Goal: Task Accomplishment & Management: Manage account settings

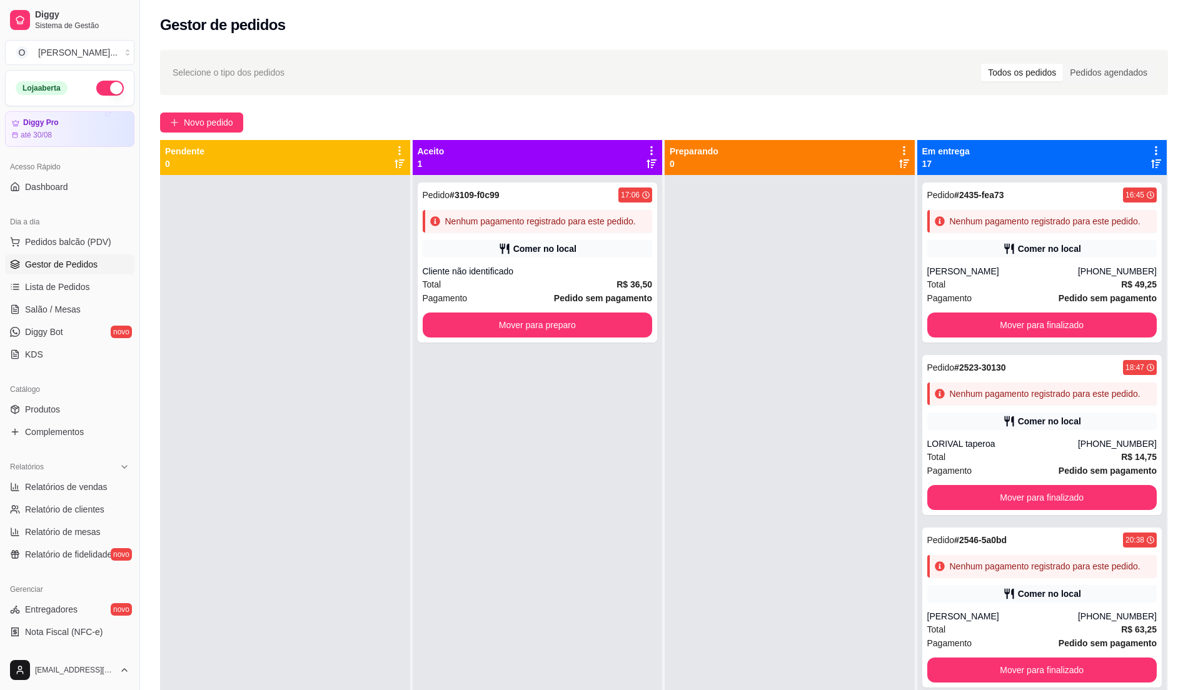
scroll to position [946, 0]
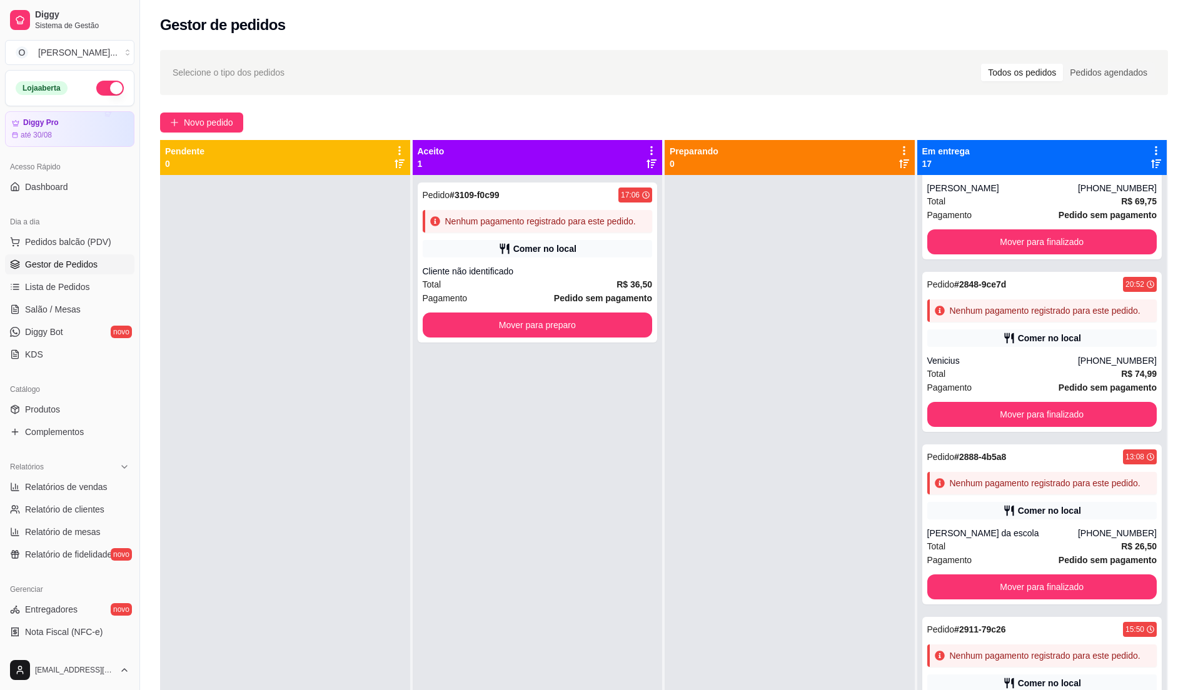
click at [326, 309] on div at bounding box center [285, 520] width 250 height 690
click at [81, 248] on span "Pedidos balcão (PDV)" at bounding box center [68, 242] width 86 height 13
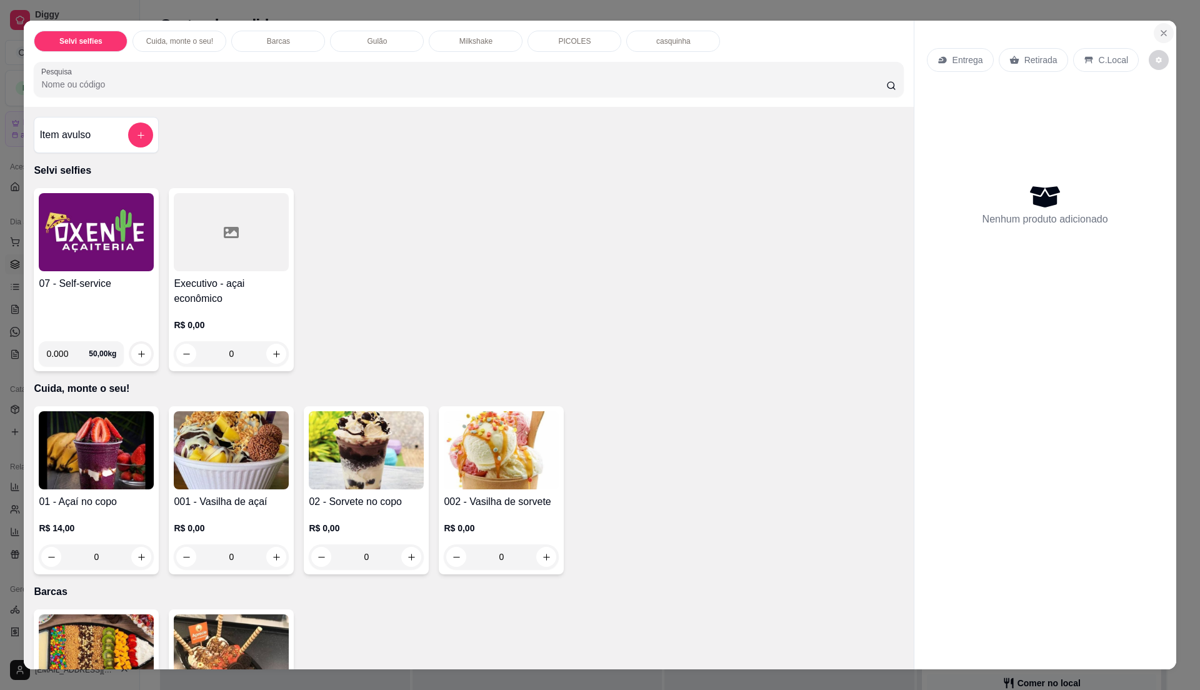
click at [1154, 26] on button "Close" at bounding box center [1164, 33] width 20 height 20
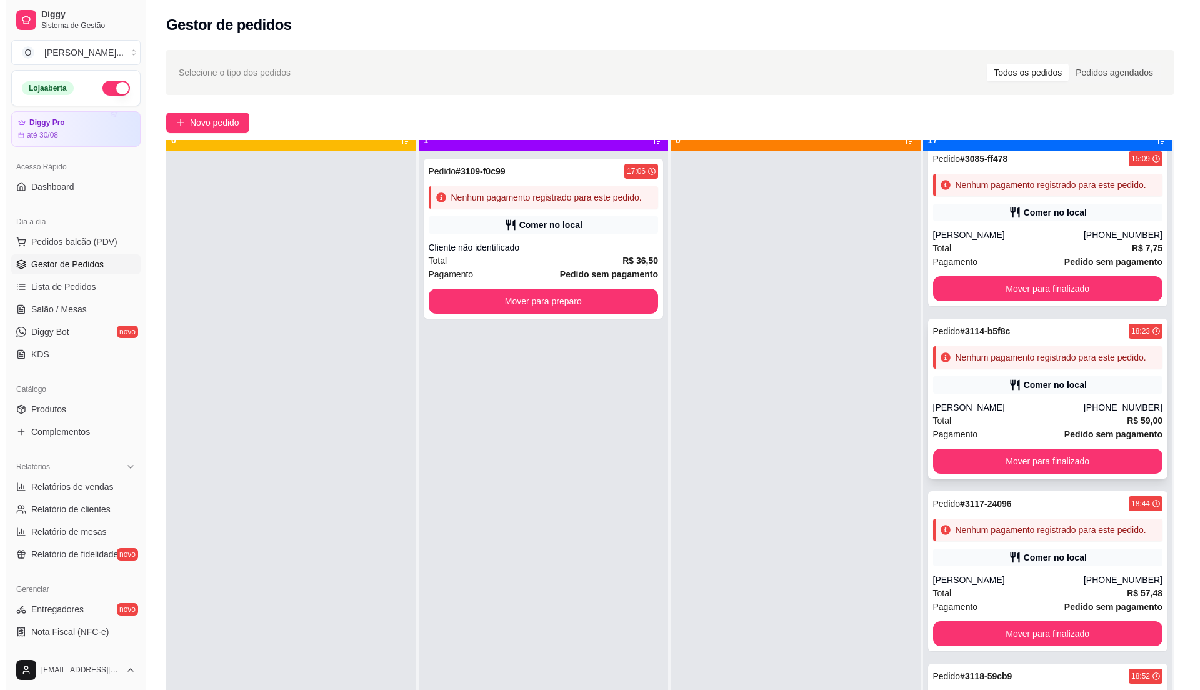
scroll to position [35, 0]
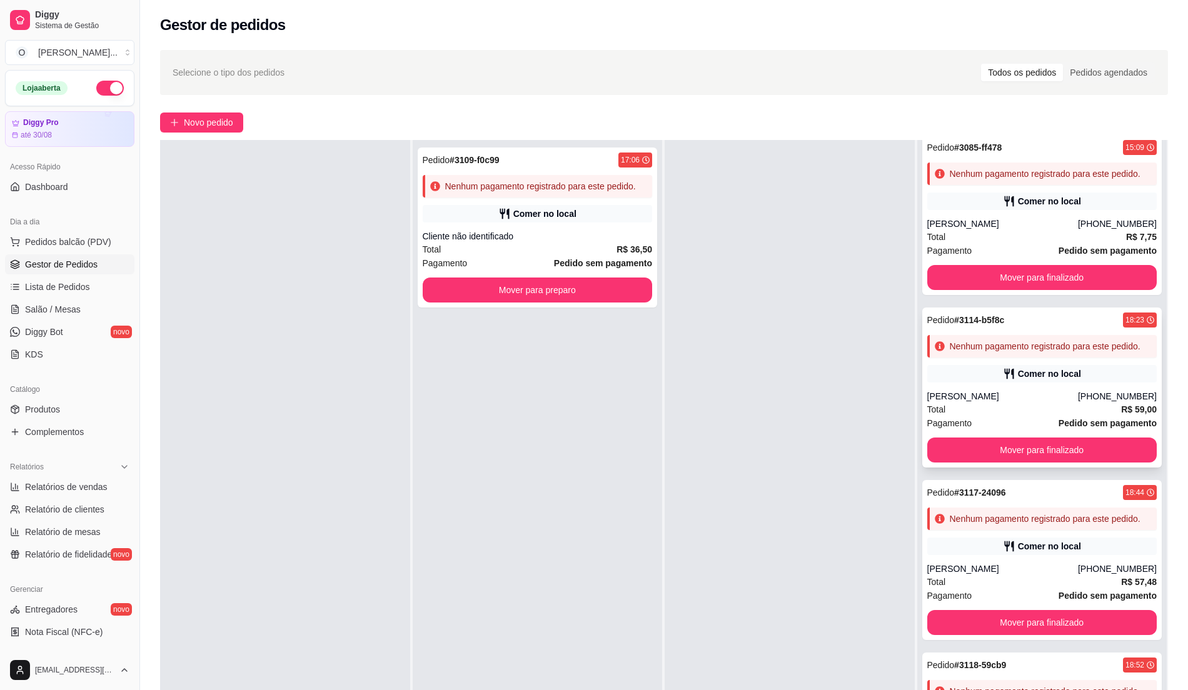
click at [1001, 403] on div "Total R$ 59,00" at bounding box center [1042, 410] width 230 height 14
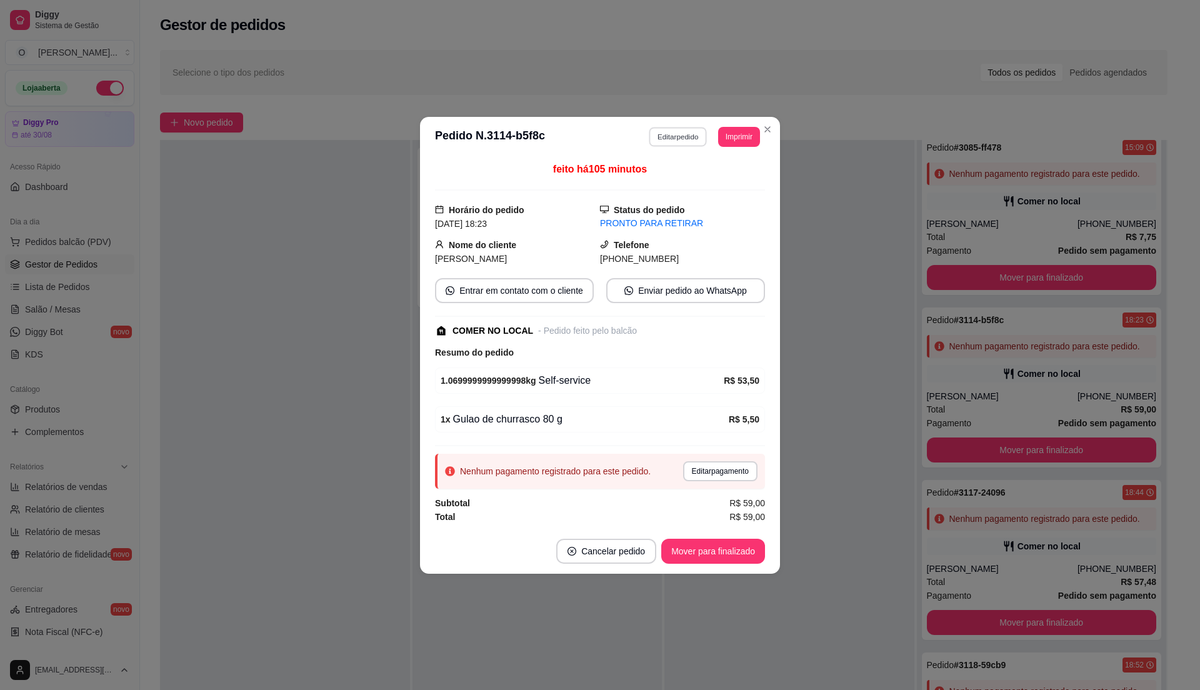
click at [675, 128] on button "Editar pedido" at bounding box center [678, 136] width 58 height 19
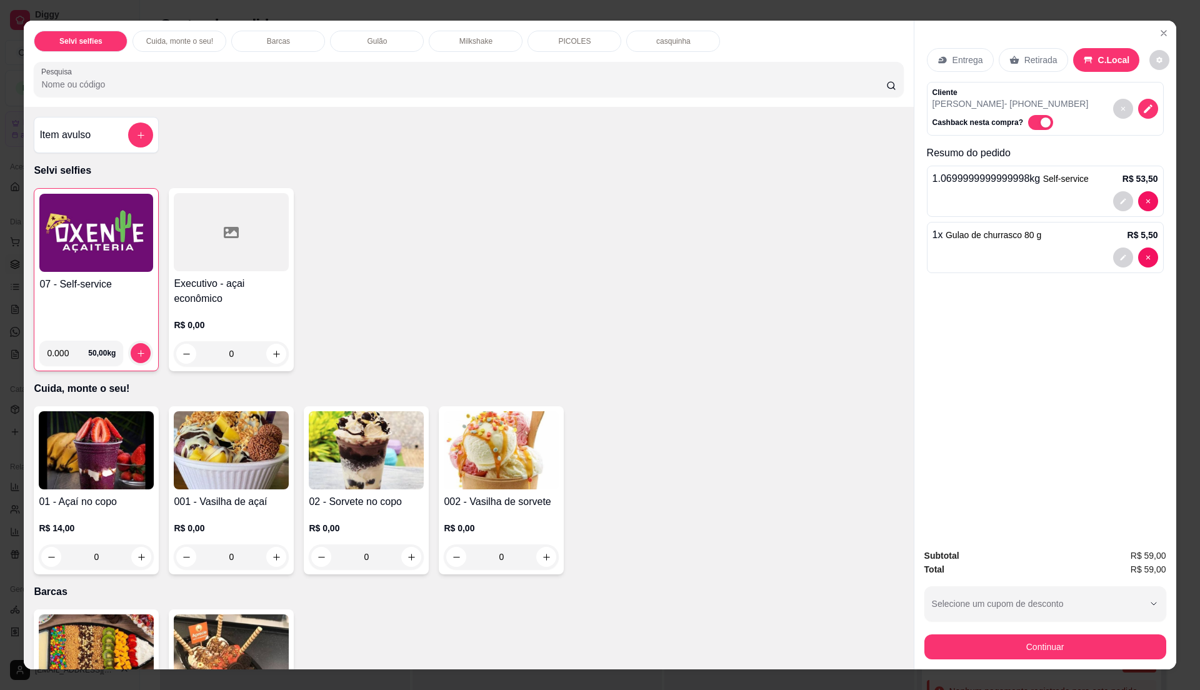
click at [74, 238] on img at bounding box center [96, 233] width 114 height 78
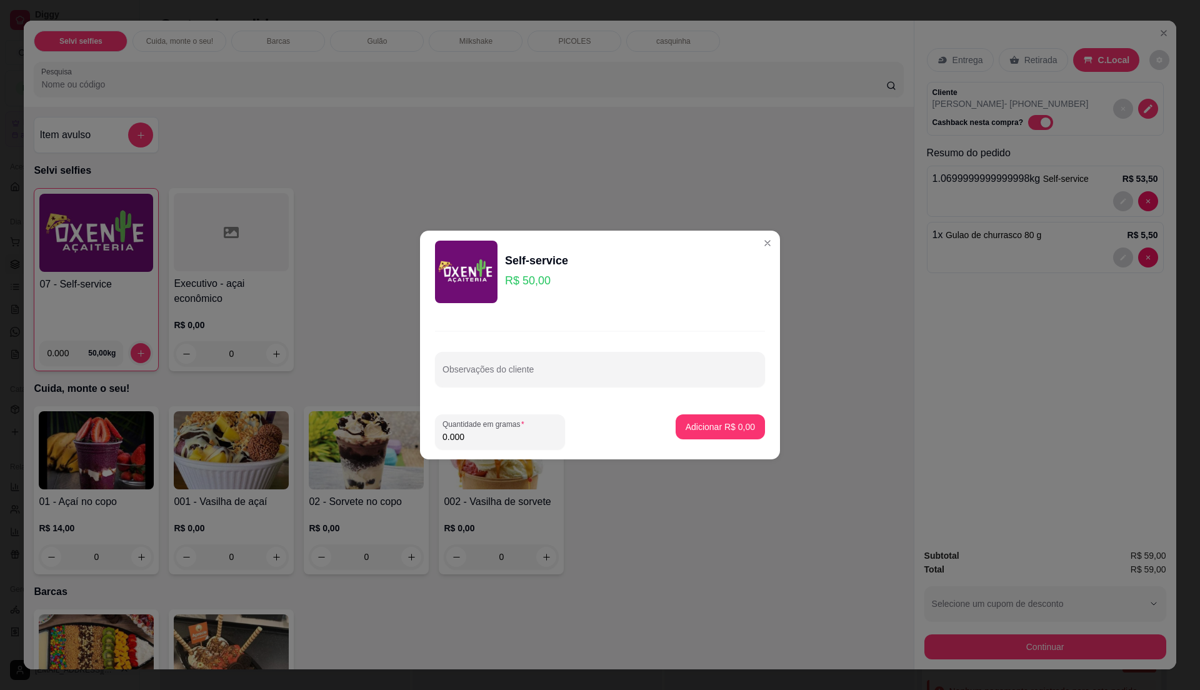
click at [530, 434] on input "0.000" at bounding box center [500, 437] width 115 height 13
type input "0.19"
click at [730, 435] on button "Adicionar R$ 9,50" at bounding box center [720, 427] width 87 height 24
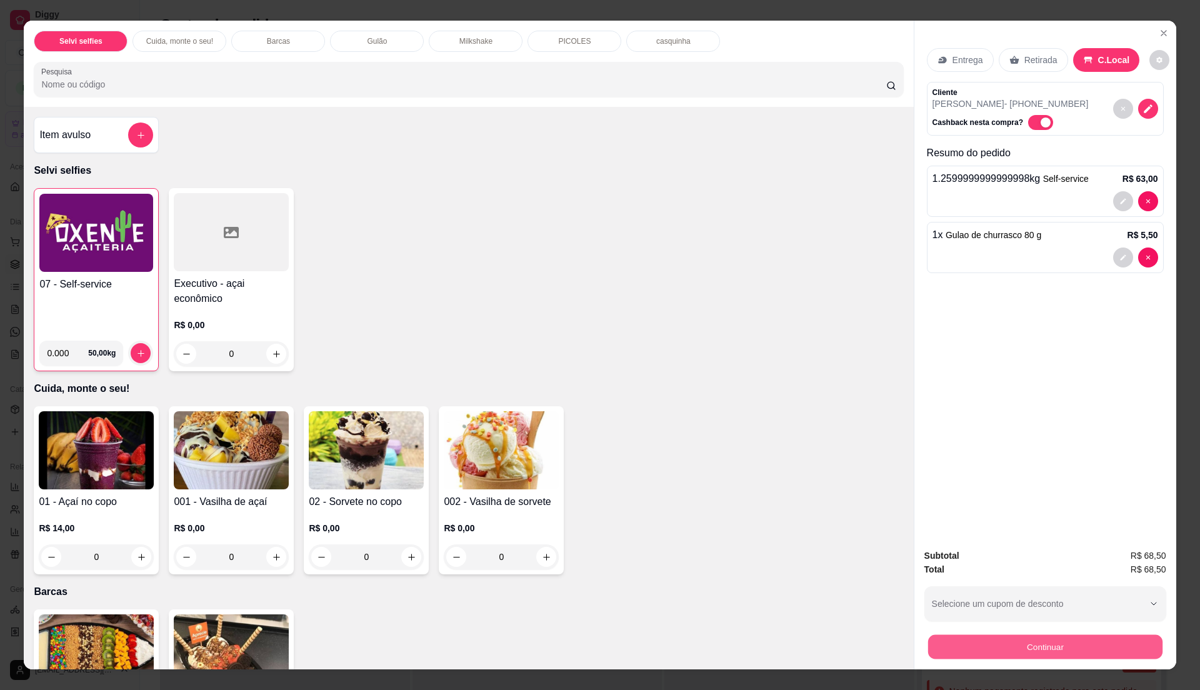
click at [968, 643] on button "Continuar" at bounding box center [1045, 646] width 234 height 24
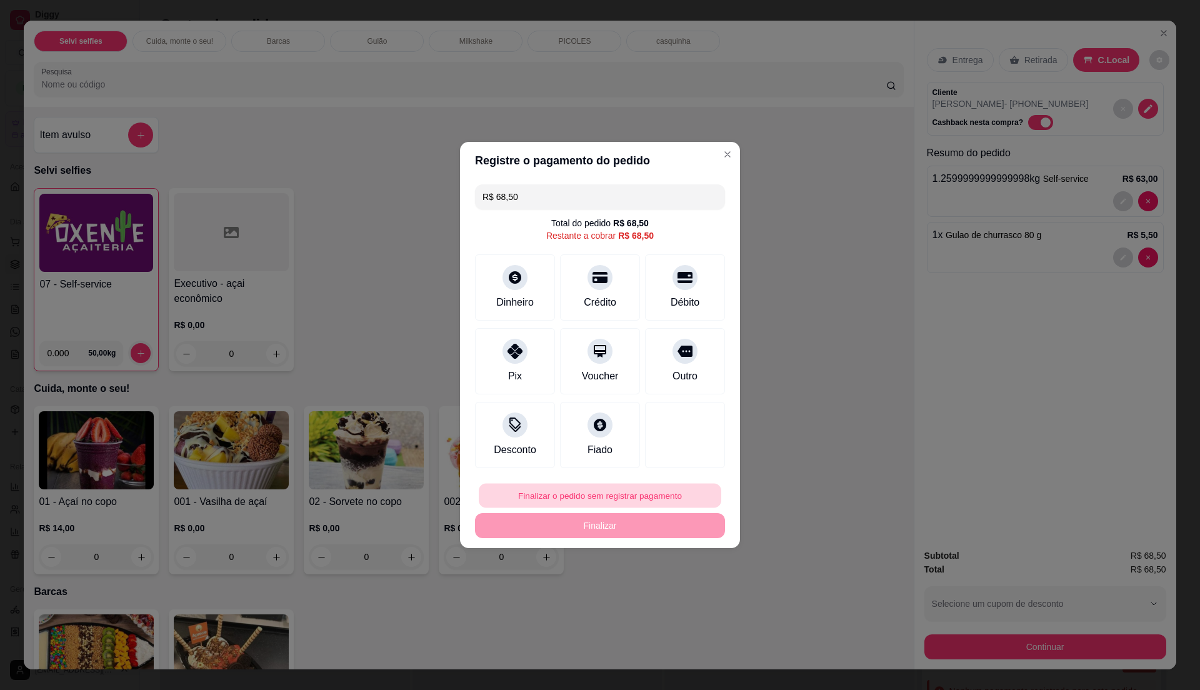
click at [628, 490] on button "Finalizar o pedido sem registrar pagamento" at bounding box center [600, 496] width 243 height 24
click at [689, 600] on button "Confirmar" at bounding box center [677, 598] width 46 height 19
type input "0"
type input "R$ 0,00"
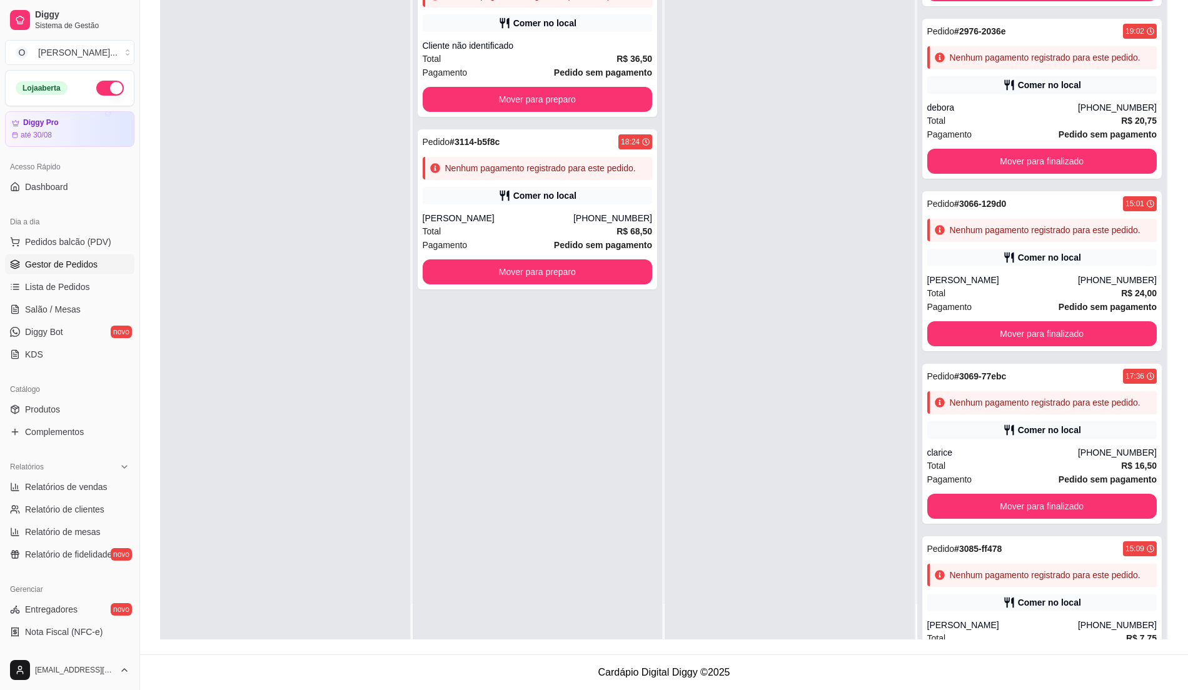
scroll to position [1623, 0]
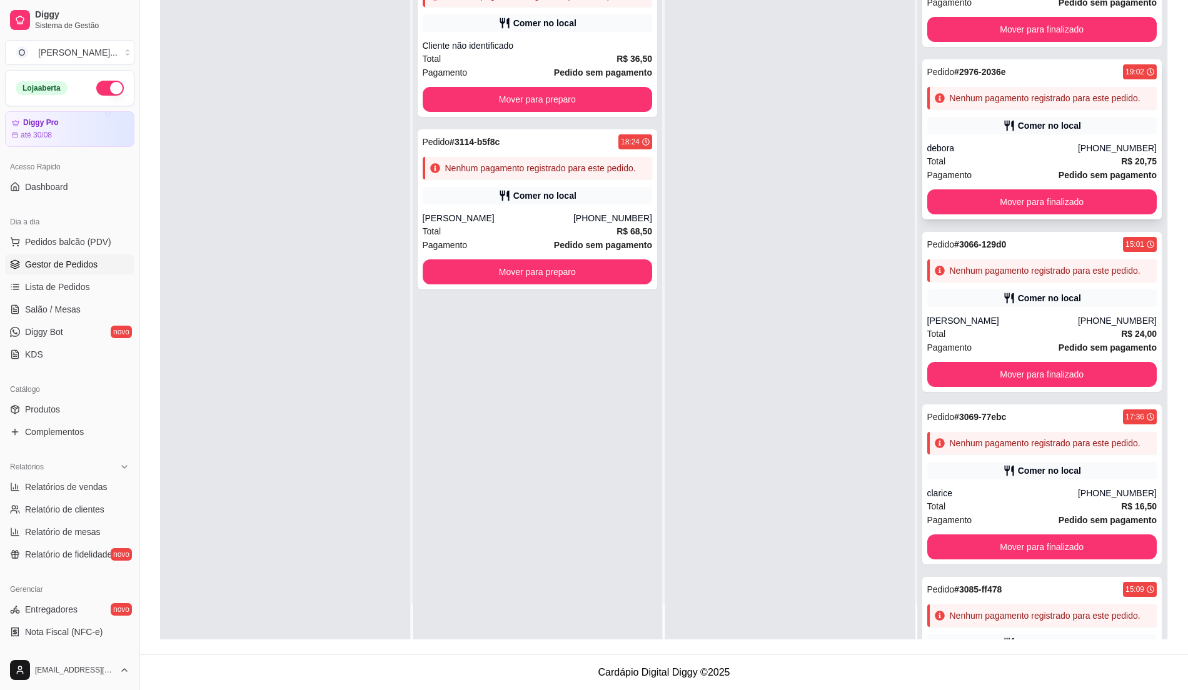
click at [1116, 134] on div "Comer no local" at bounding box center [1042, 126] width 230 height 18
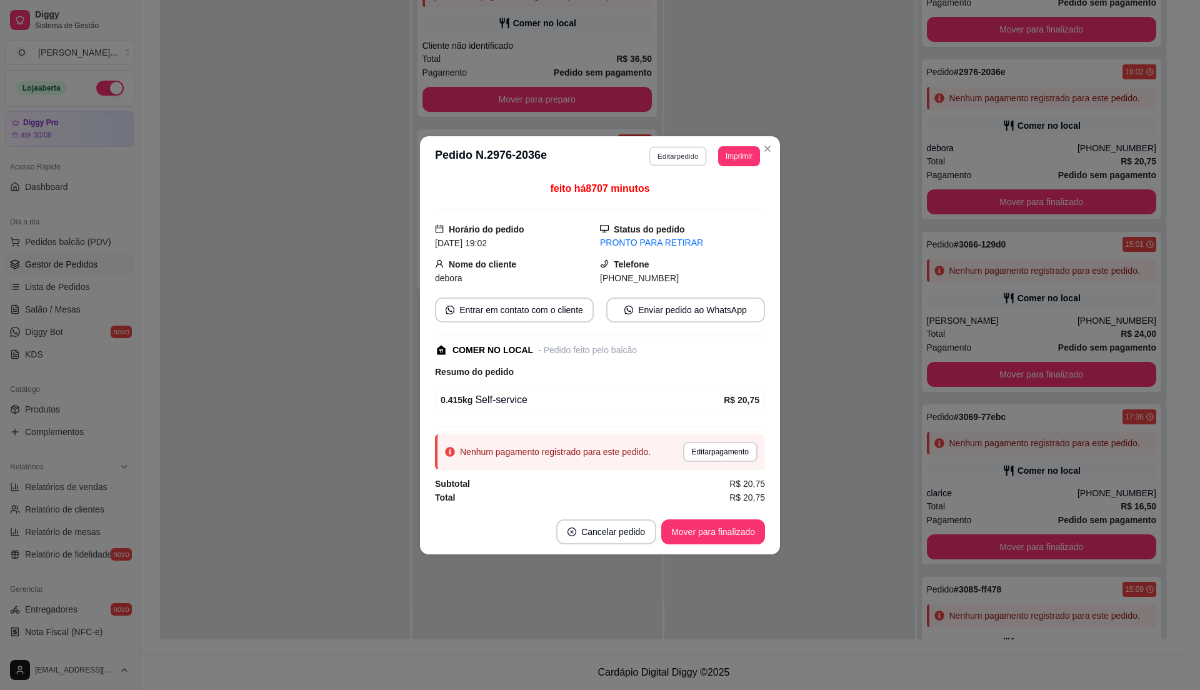
click at [666, 148] on button "Editar pedido" at bounding box center [678, 155] width 58 height 19
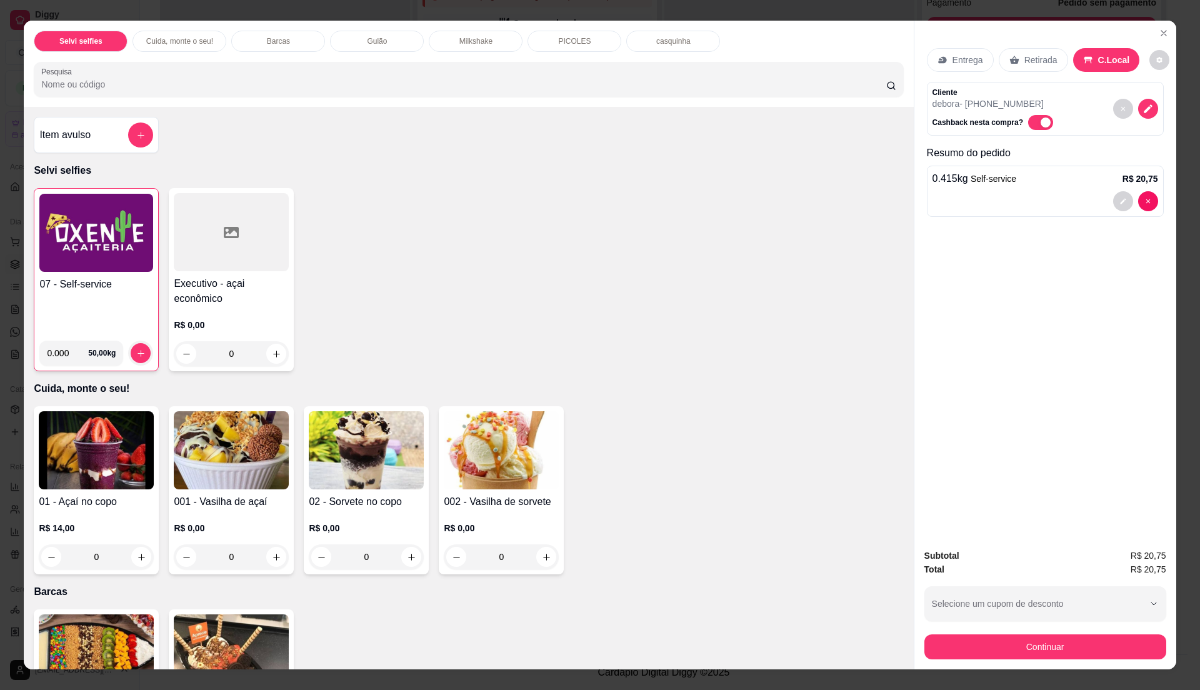
click at [125, 258] on img at bounding box center [96, 233] width 114 height 78
click at [1161, 34] on icon "Close" at bounding box center [1163, 33] width 5 height 5
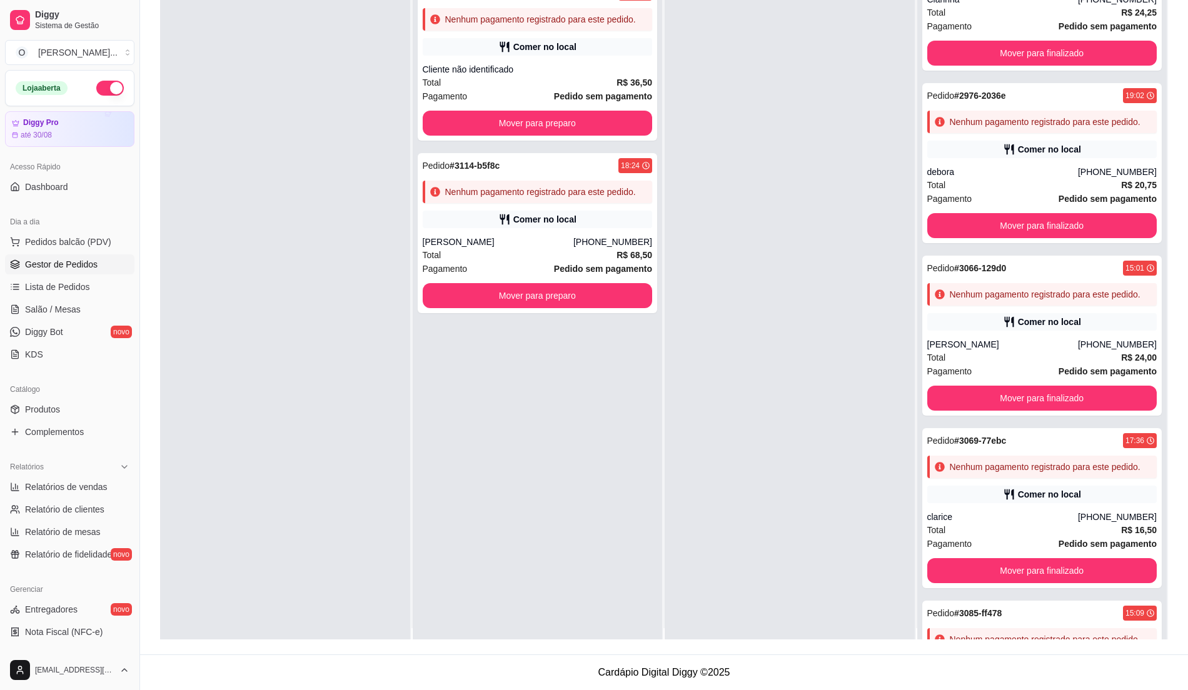
scroll to position [0, 0]
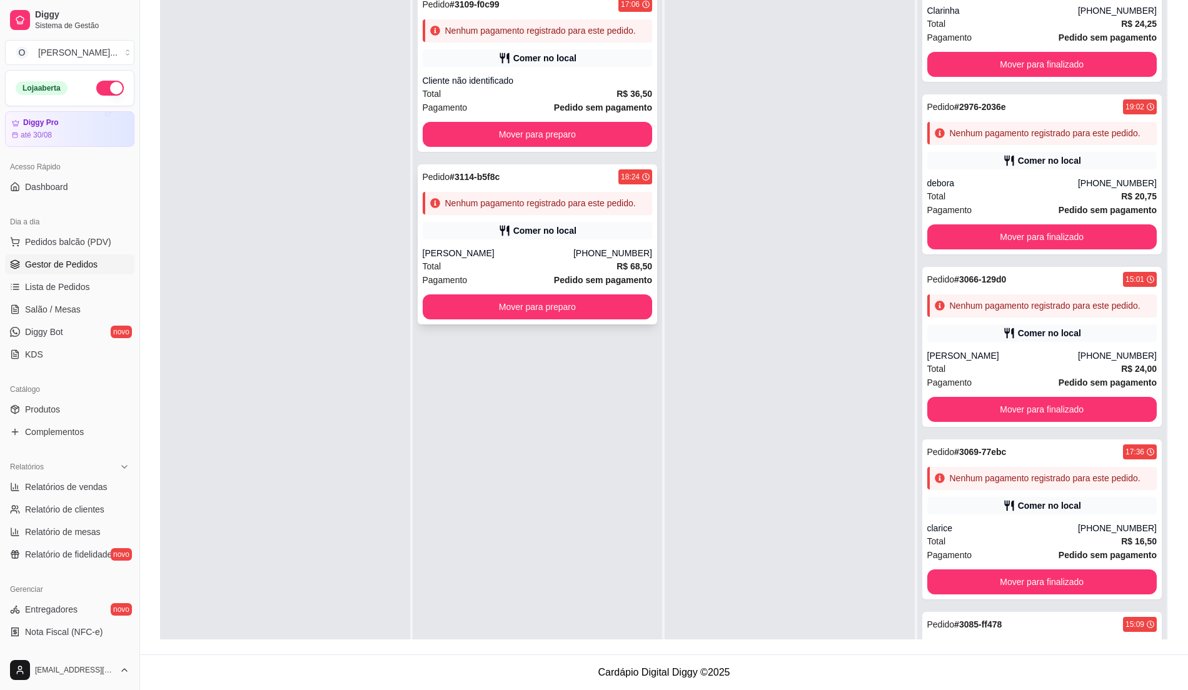
click at [556, 248] on div "[PERSON_NAME]" at bounding box center [498, 253] width 151 height 13
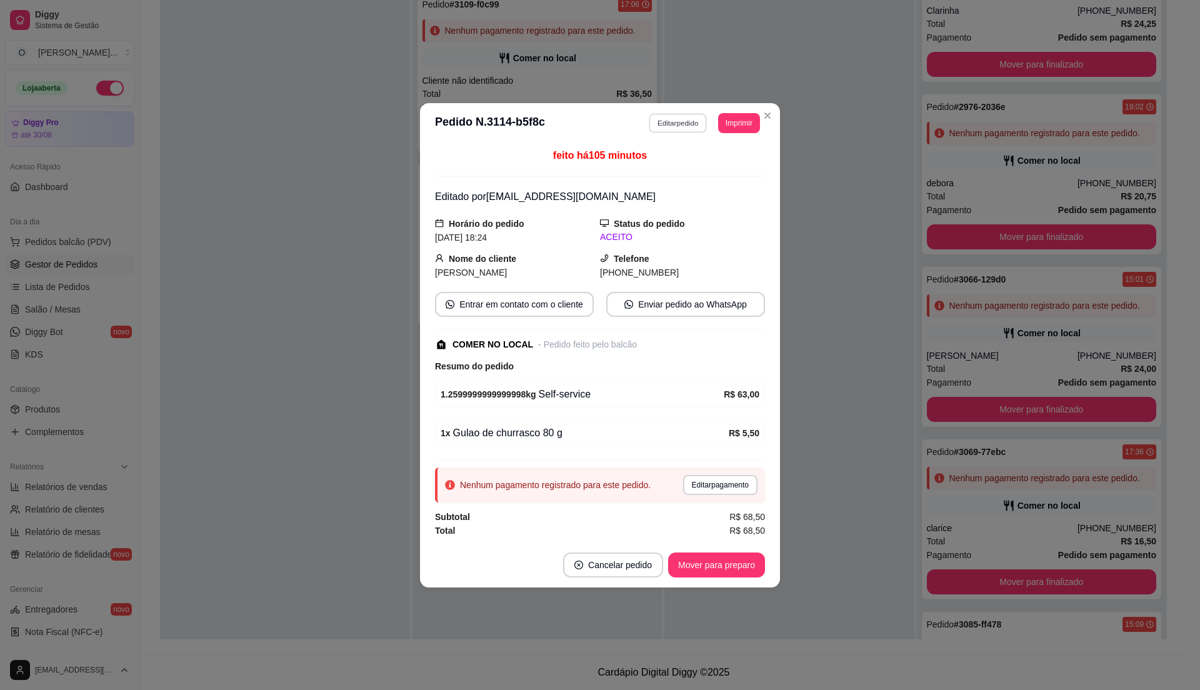
click at [668, 119] on button "Editar pedido" at bounding box center [678, 122] width 58 height 19
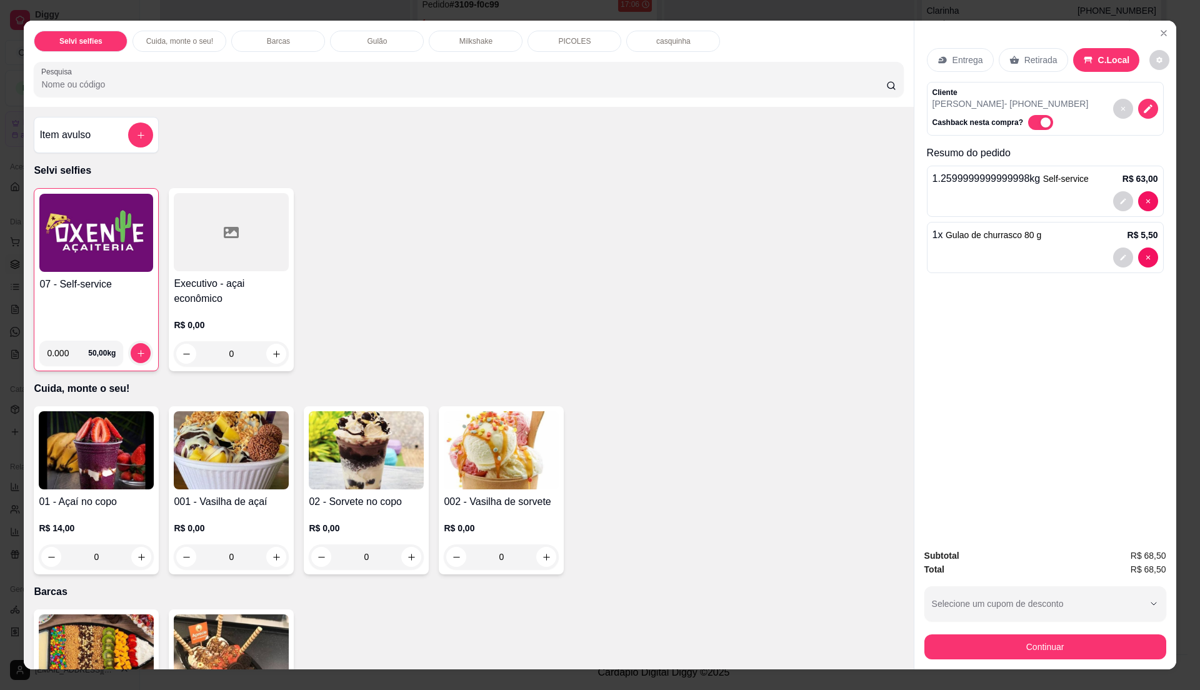
click at [71, 270] on img at bounding box center [96, 233] width 114 height 78
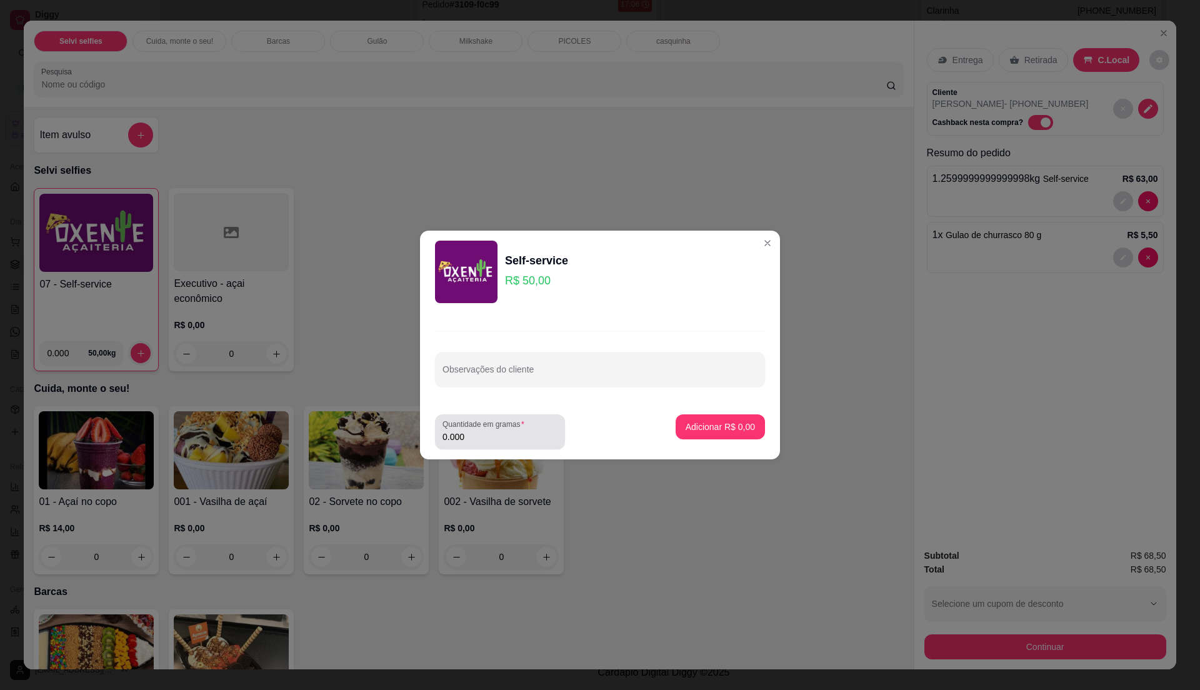
click at [496, 433] on input "0.000" at bounding box center [500, 437] width 115 height 13
type input "0.180"
click at [715, 420] on button "Adicionar R$ 9,00" at bounding box center [720, 427] width 87 height 24
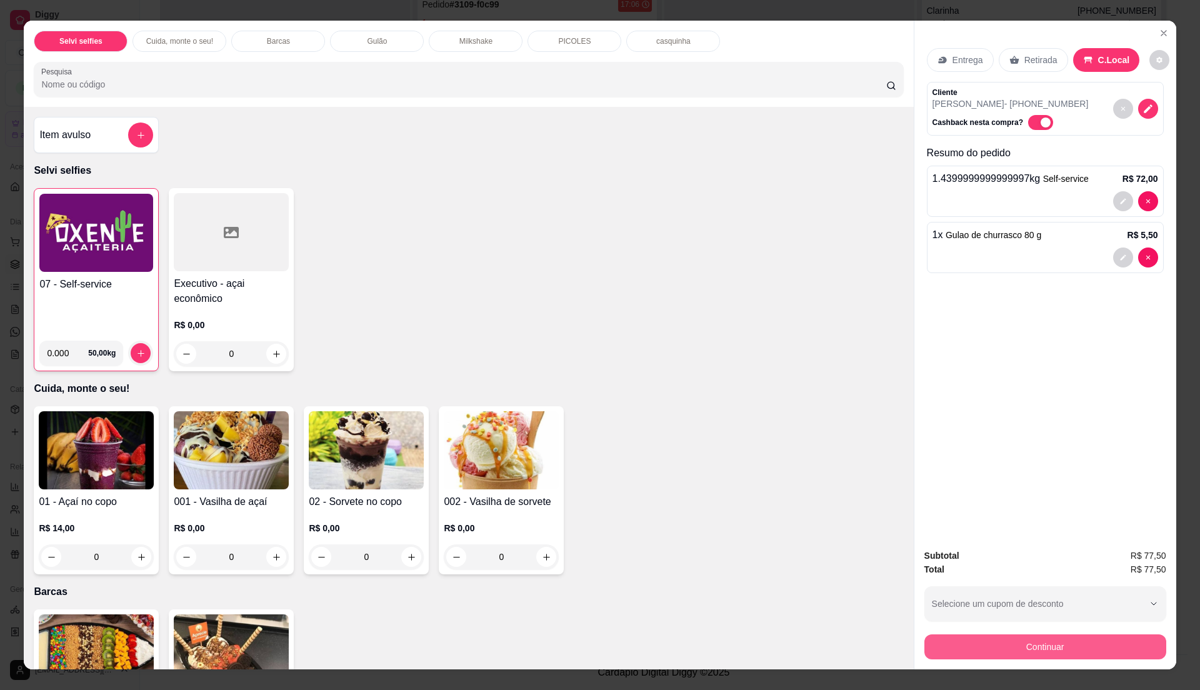
click at [1028, 648] on button "Continuar" at bounding box center [1045, 646] width 242 height 25
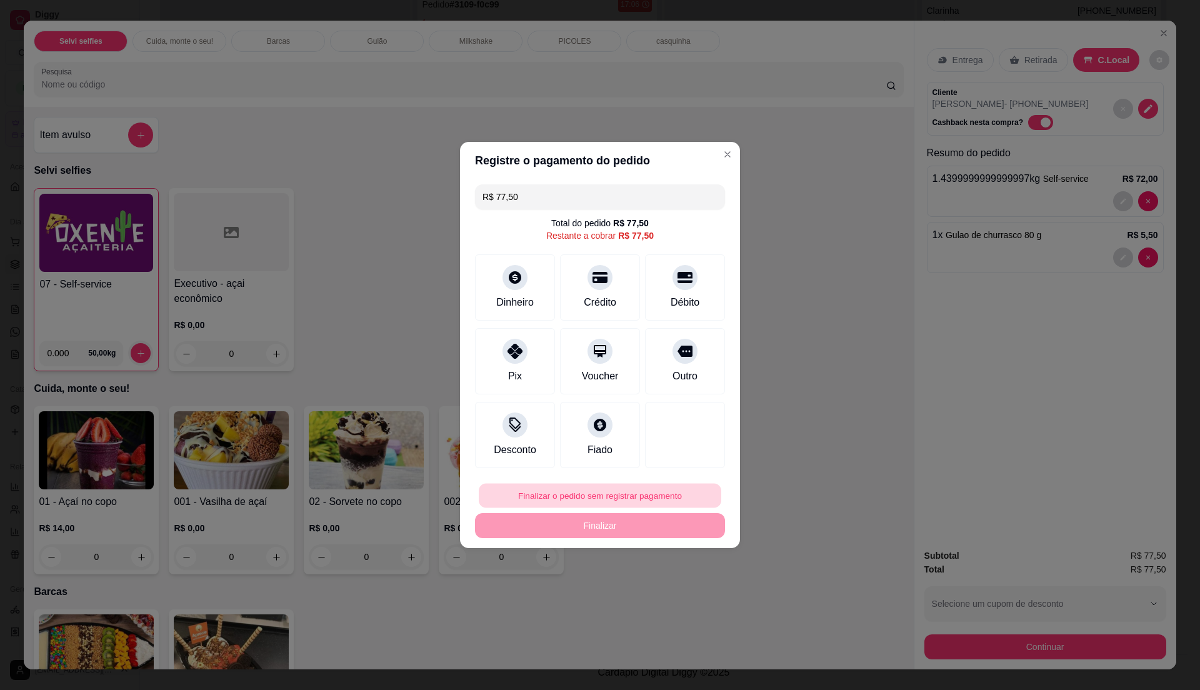
click at [601, 488] on button "Finalizar o pedido sem registrar pagamento" at bounding box center [600, 496] width 243 height 24
click at [686, 595] on button "Confirmar" at bounding box center [677, 598] width 46 height 19
type input "0"
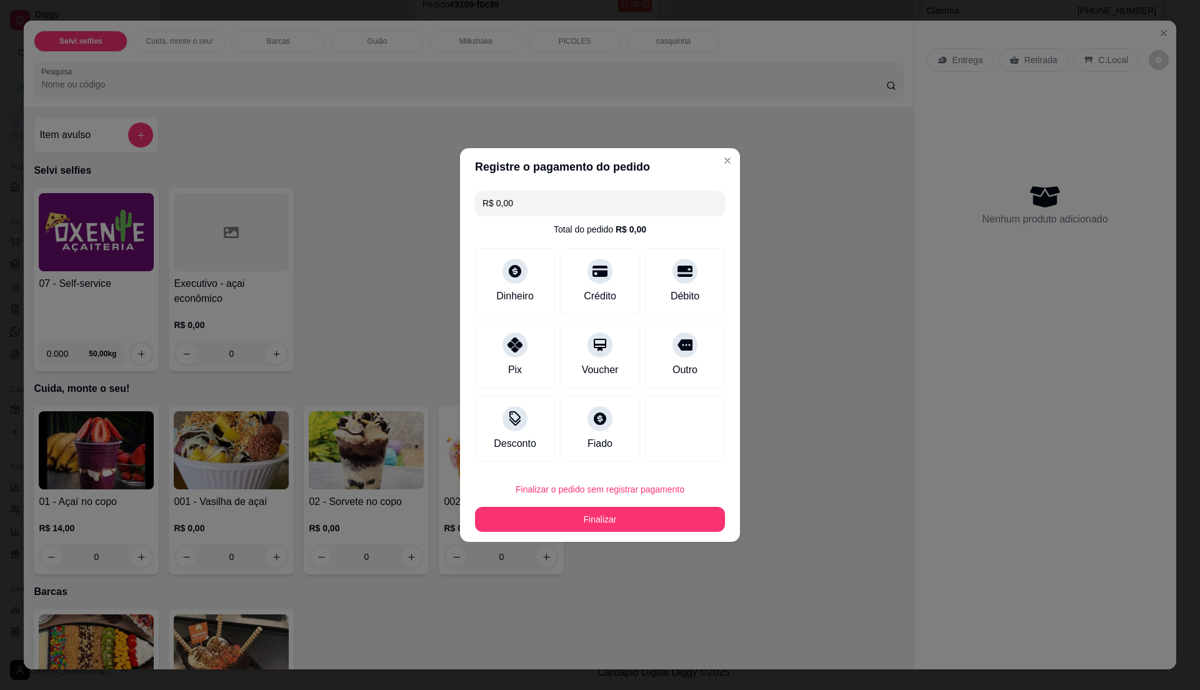
type input "R$ 0,00"
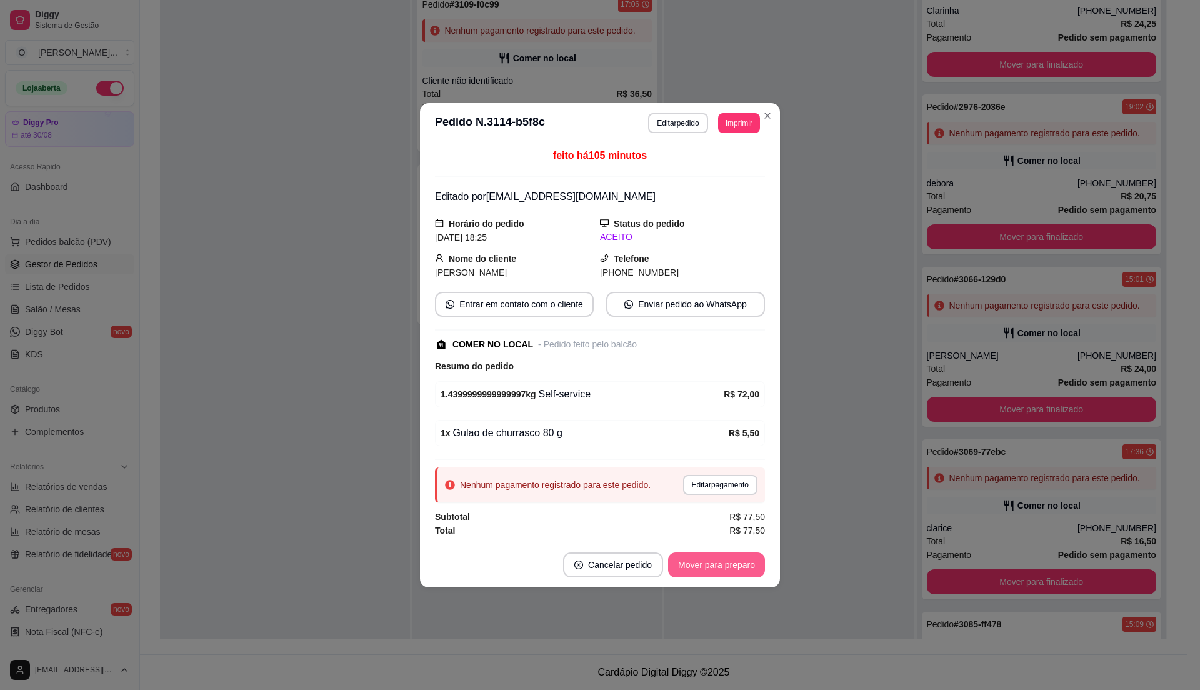
click at [716, 566] on button "Mover para preparo" at bounding box center [716, 565] width 97 height 25
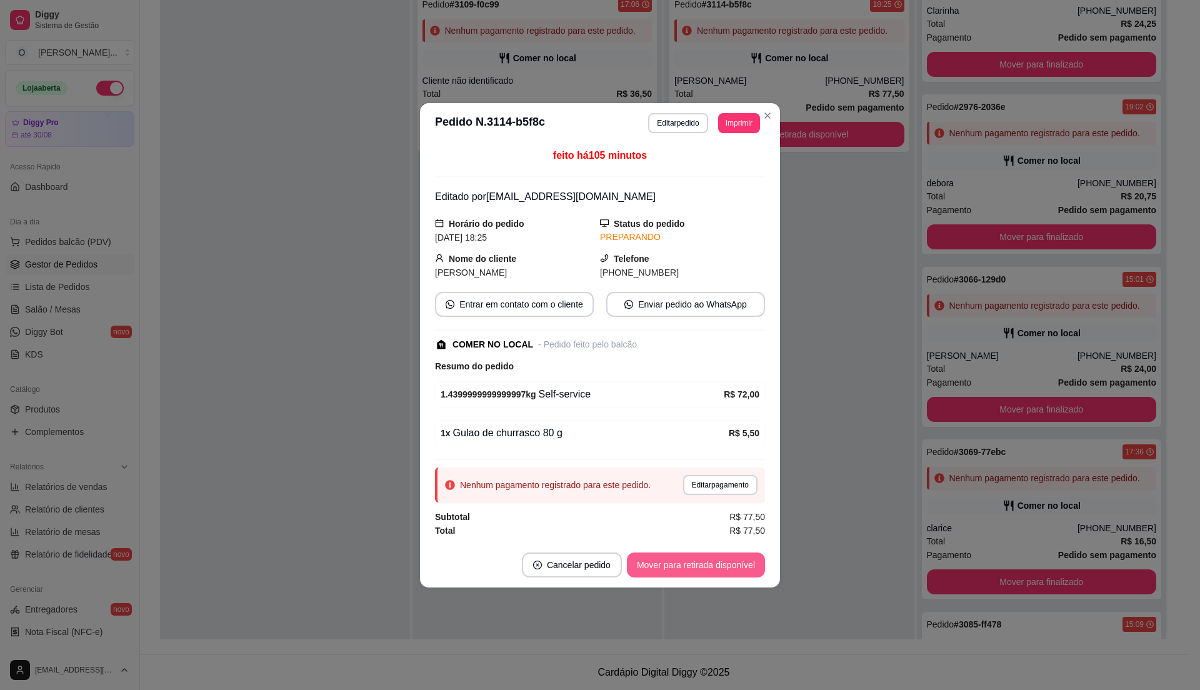
click at [716, 566] on button "Mover para retirada disponível" at bounding box center [696, 565] width 138 height 25
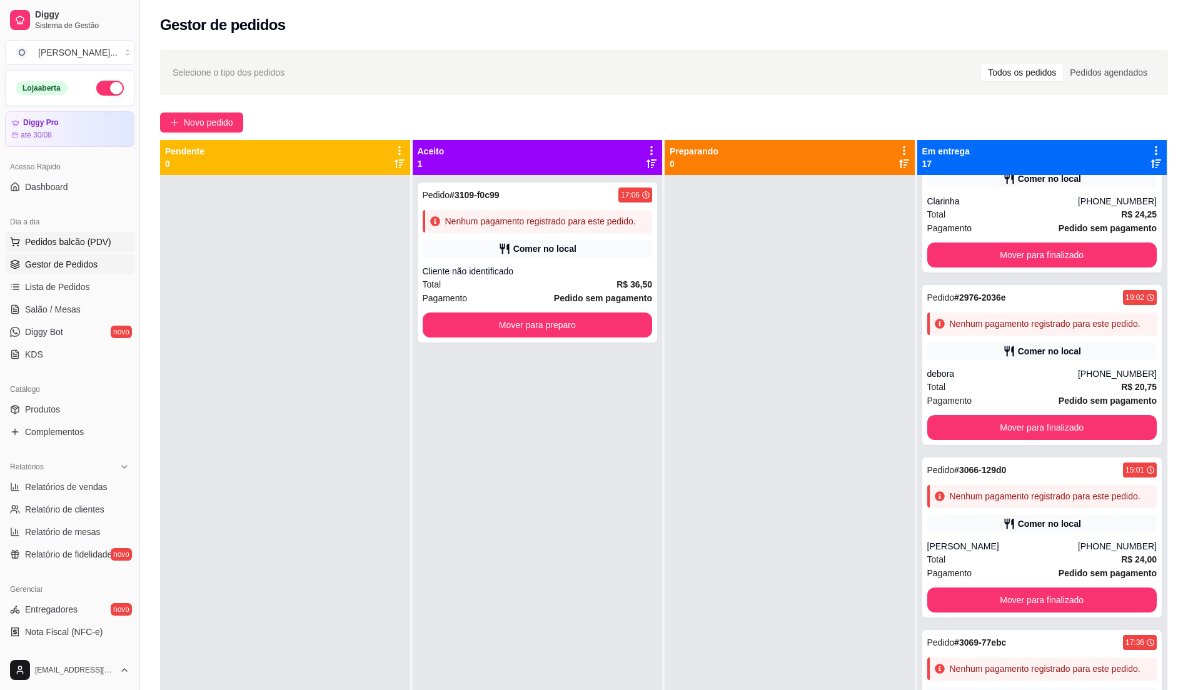
click at [13, 251] on button "Pedidos balcão (PDV)" at bounding box center [69, 242] width 129 height 20
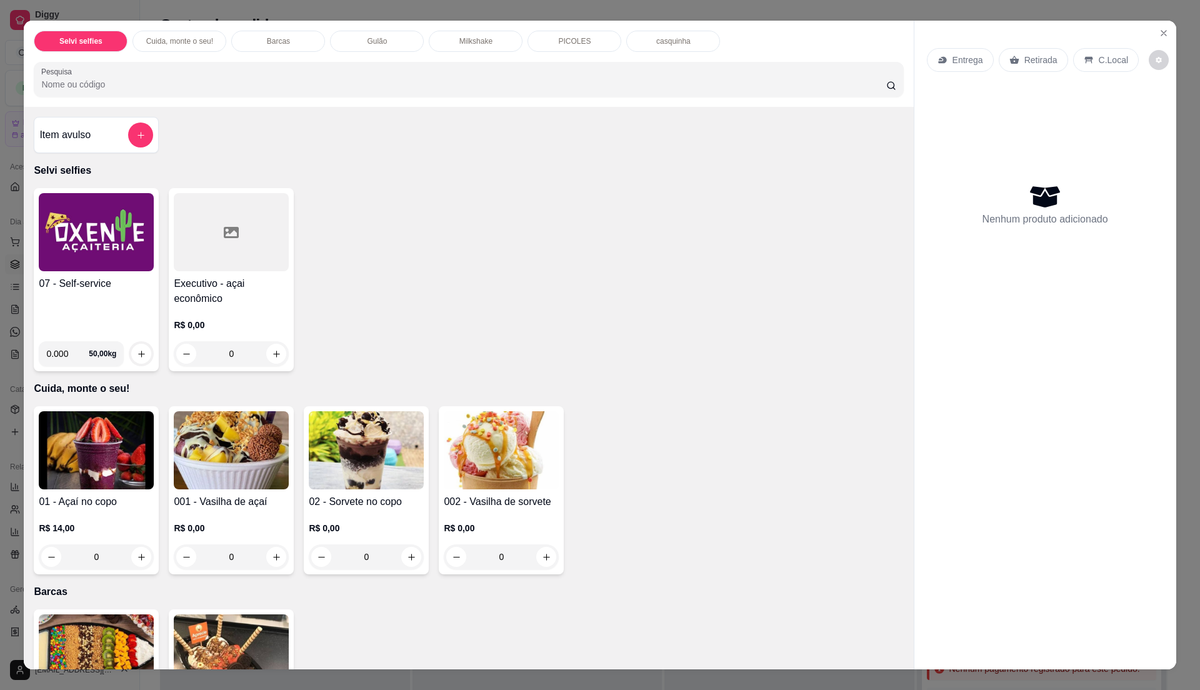
click at [106, 230] on img at bounding box center [96, 232] width 115 height 78
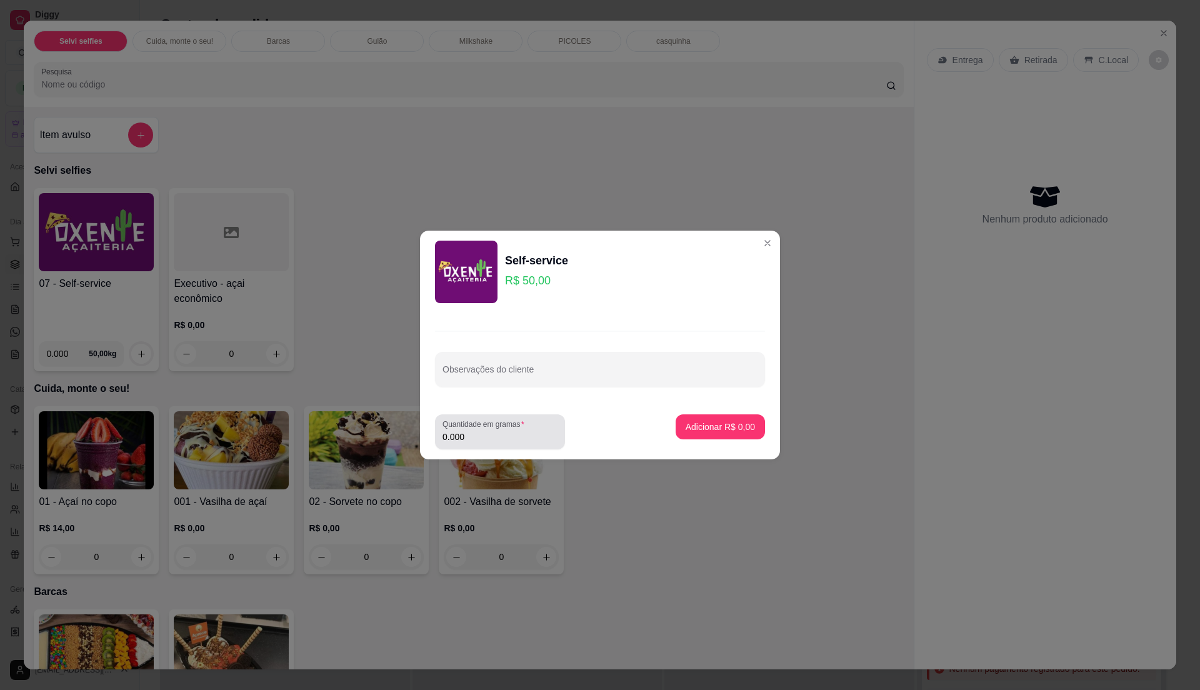
click at [486, 440] on input "0.000" at bounding box center [500, 437] width 115 height 13
type input "0.295"
click at [678, 415] on button "Adicionar R$ 14,75" at bounding box center [718, 426] width 94 height 25
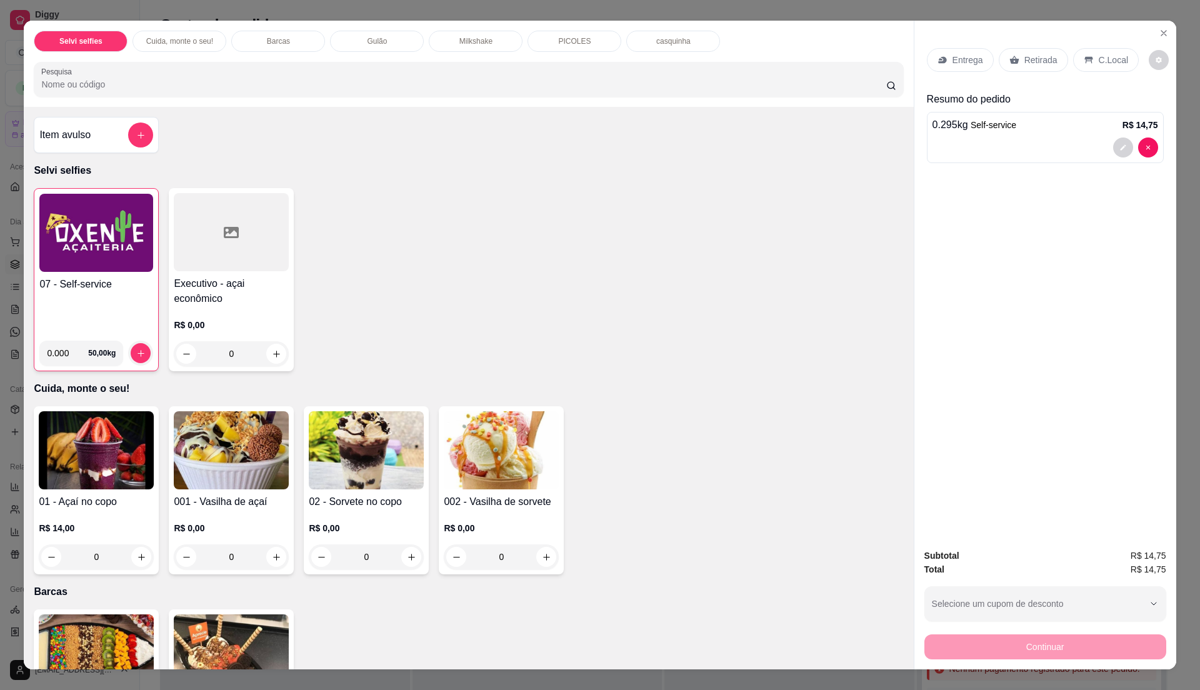
drag, startPoint x: 531, startPoint y: 230, endPoint x: 501, endPoint y: 238, distance: 31.7
click at [501, 238] on div "07 - Self-service 0.000 50,00 kg Executivo - açai econômico R$ 0,00 0" at bounding box center [468, 279] width 869 height 183
click at [80, 268] on img at bounding box center [96, 233] width 114 height 78
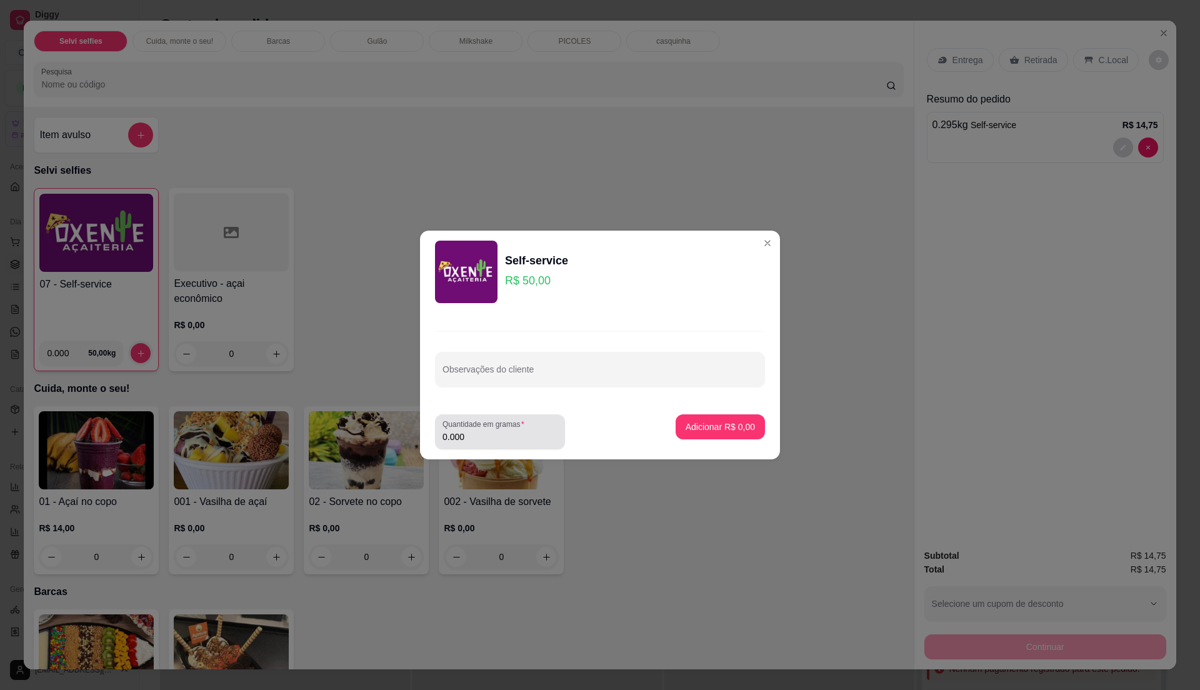
click at [526, 435] on input "0.000" at bounding box center [500, 437] width 115 height 13
click at [526, 435] on input "0" at bounding box center [500, 437] width 115 height 13
type input "0.32"
click at [714, 424] on p "Adicionar R$ 16,00" at bounding box center [718, 427] width 73 height 12
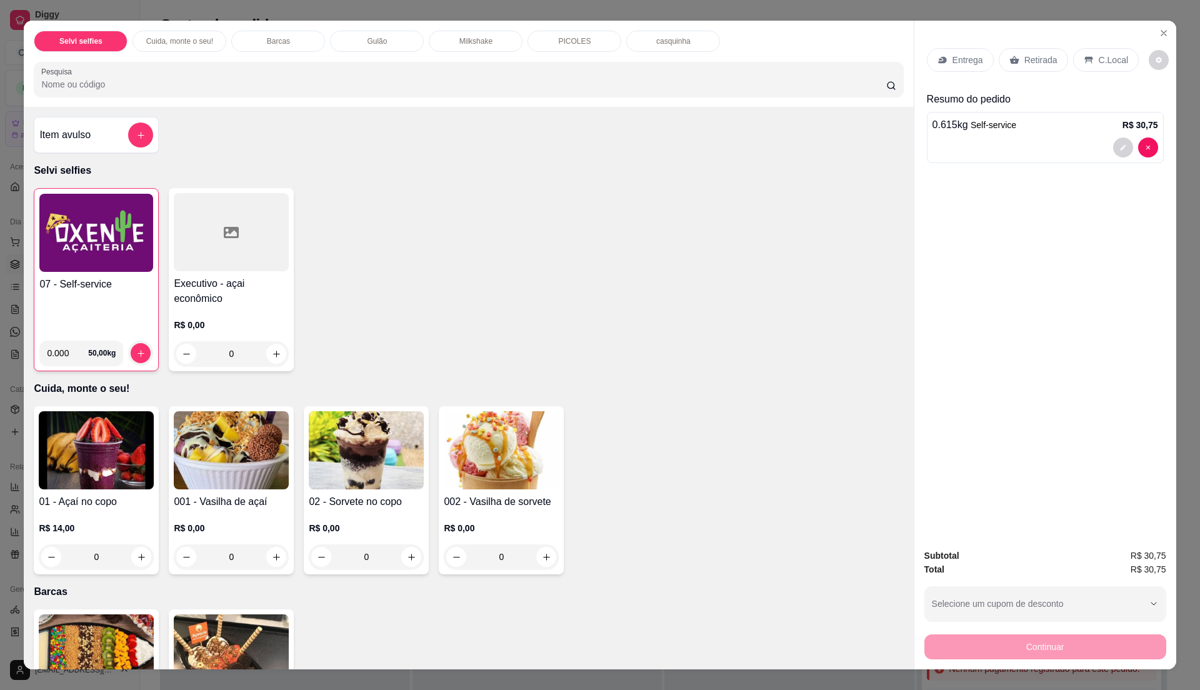
drag, startPoint x: 696, startPoint y: 413, endPoint x: 661, endPoint y: 371, distance: 55.1
click at [661, 371] on div "07 - Self-service 0.000 50,00 kg Executivo - açai econômico R$ 0,00 0" at bounding box center [468, 279] width 869 height 183
drag, startPoint x: 1093, startPoint y: 61, endPoint x: 1093, endPoint y: 73, distance: 12.5
click at [1099, 60] on p "C.Local" at bounding box center [1113, 60] width 29 height 13
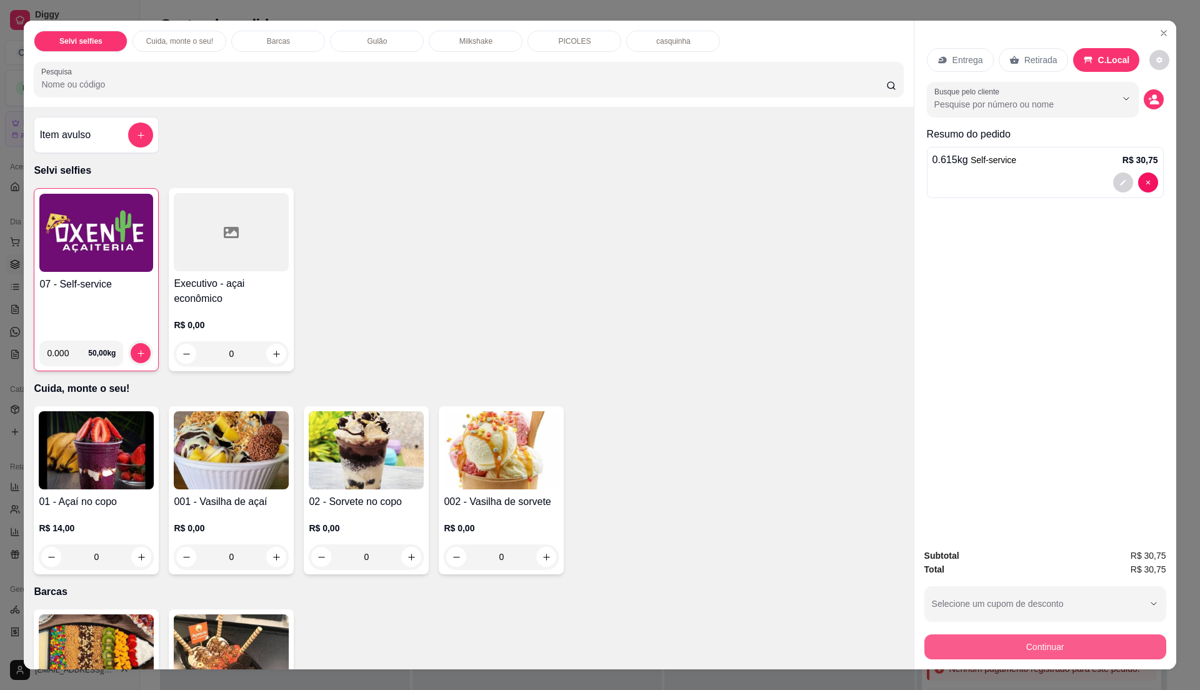
click at [999, 653] on button "Continuar" at bounding box center [1045, 646] width 242 height 25
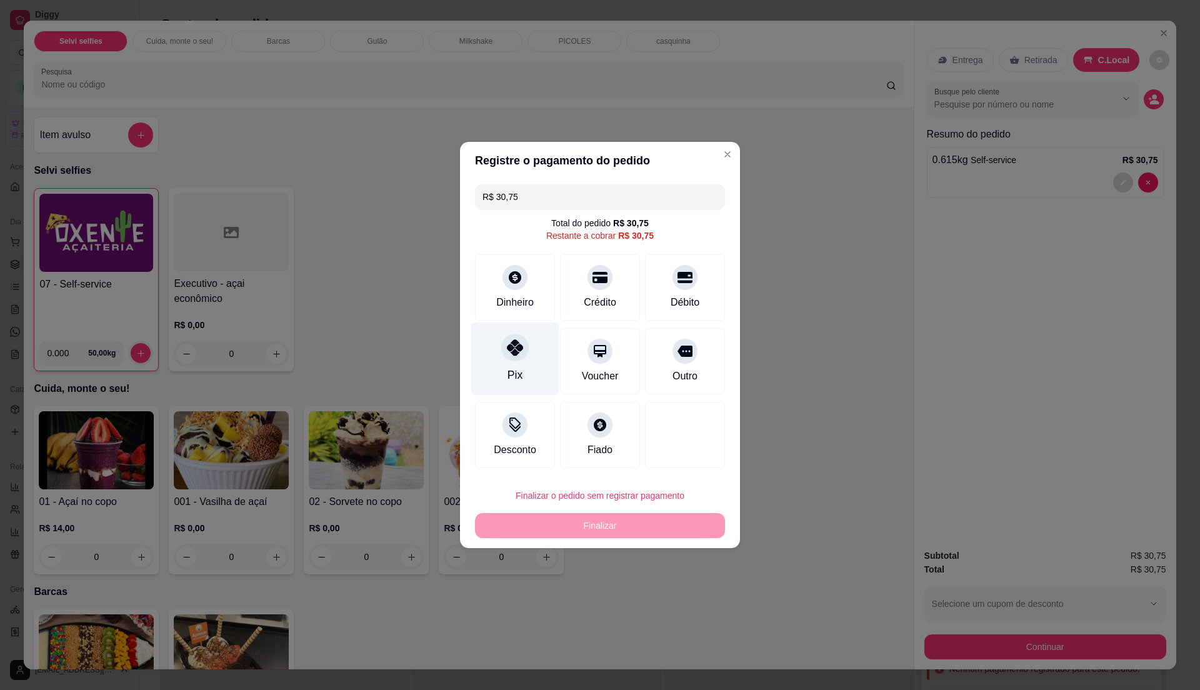
click at [500, 341] on div "Pix" at bounding box center [515, 359] width 88 height 73
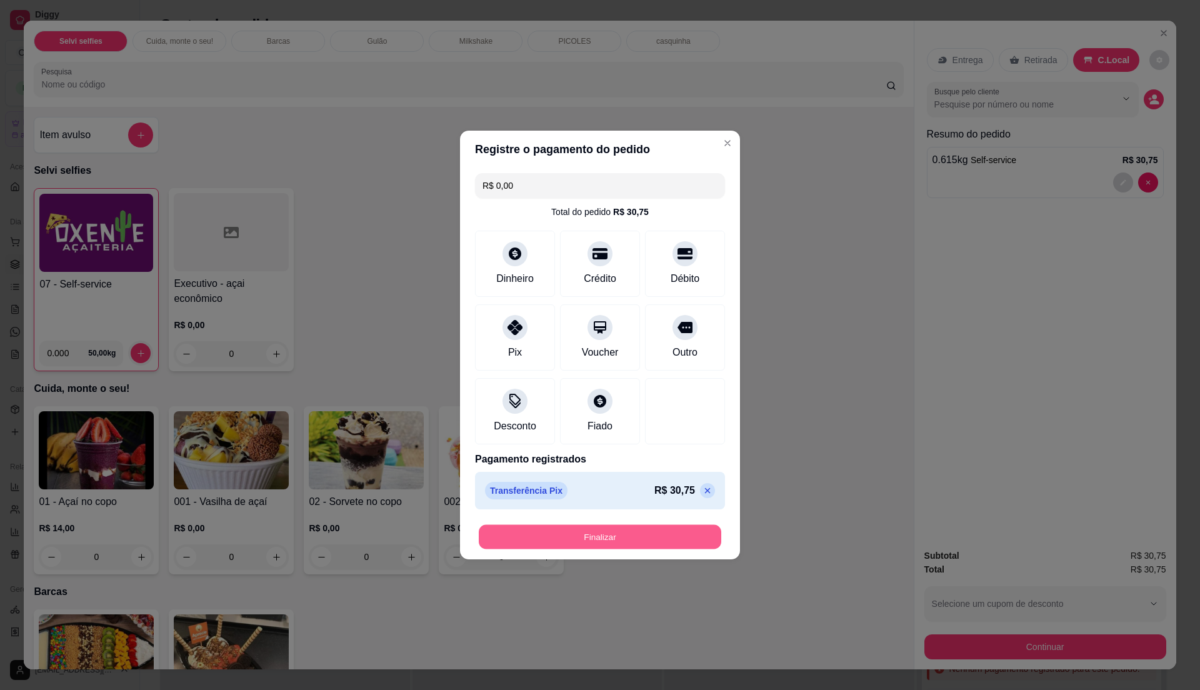
click at [601, 546] on button "Finalizar" at bounding box center [600, 537] width 243 height 24
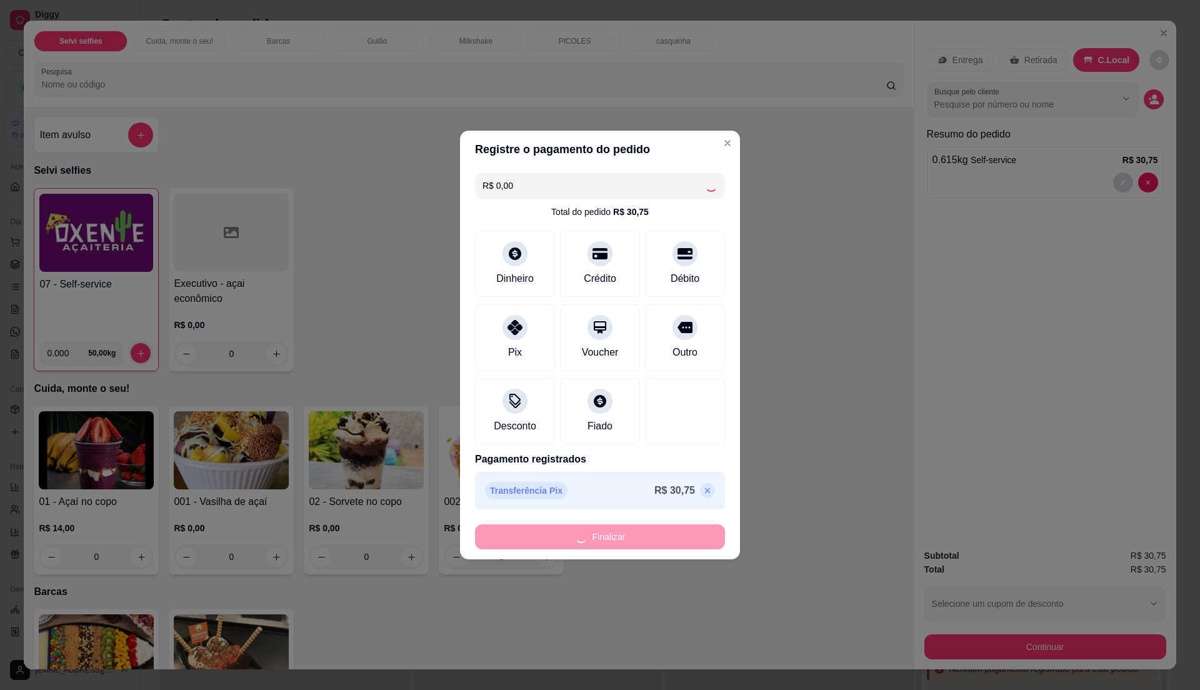
type input "-R$ 30,75"
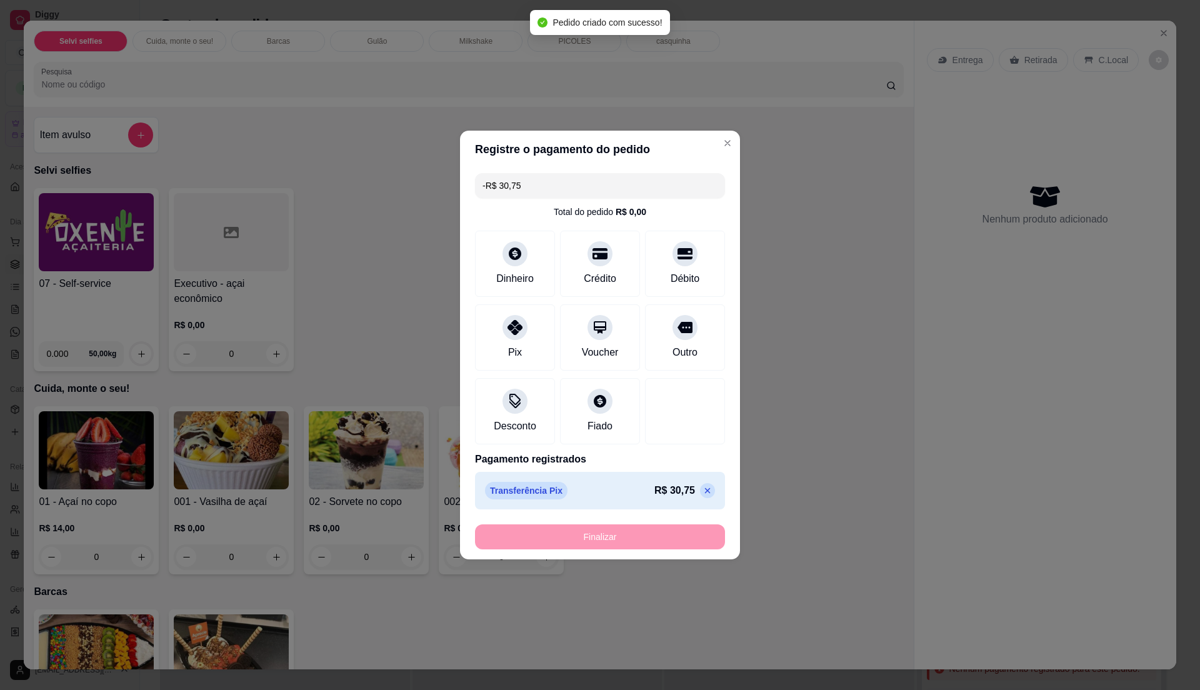
click at [610, 533] on div "Finalizar" at bounding box center [600, 536] width 250 height 25
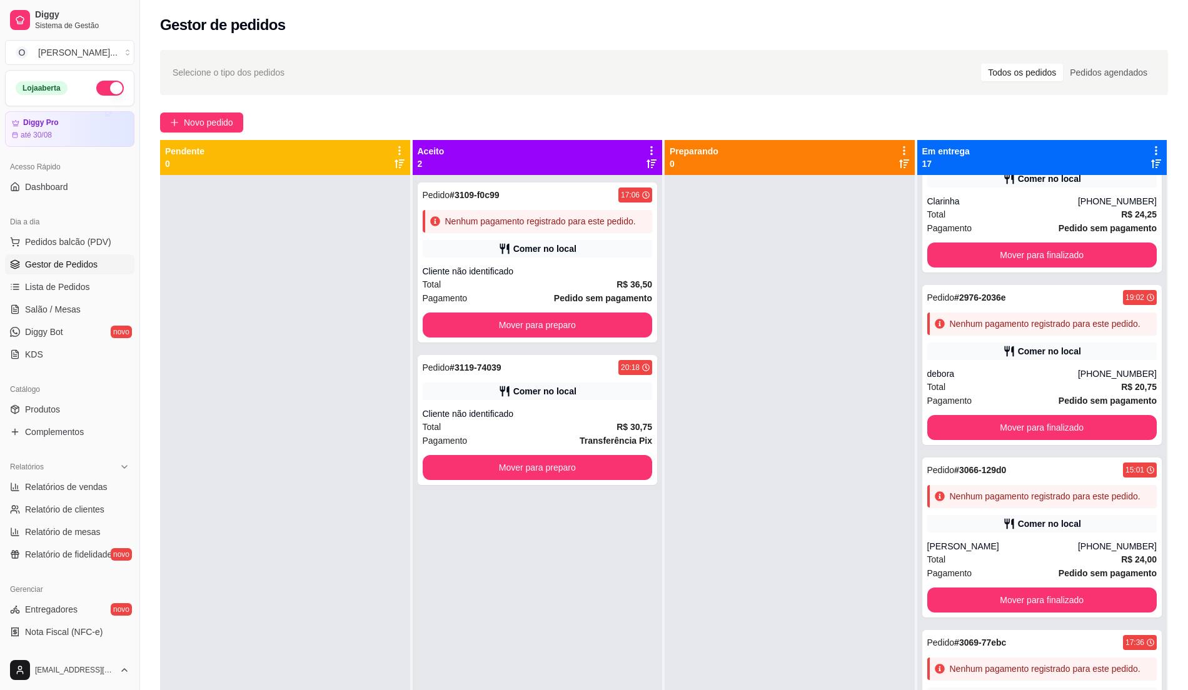
click at [793, 523] on div at bounding box center [789, 520] width 250 height 690
click at [614, 419] on div "Cliente não identificado" at bounding box center [538, 414] width 230 height 13
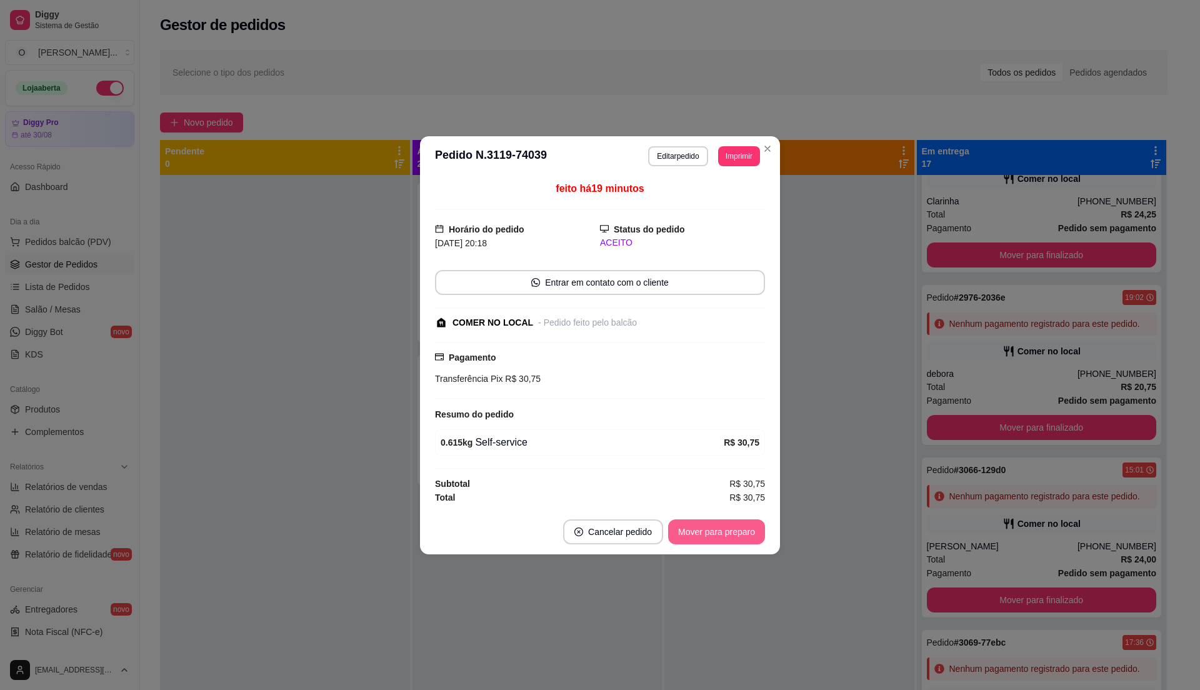
click at [705, 544] on button "Mover para preparo" at bounding box center [716, 531] width 97 height 25
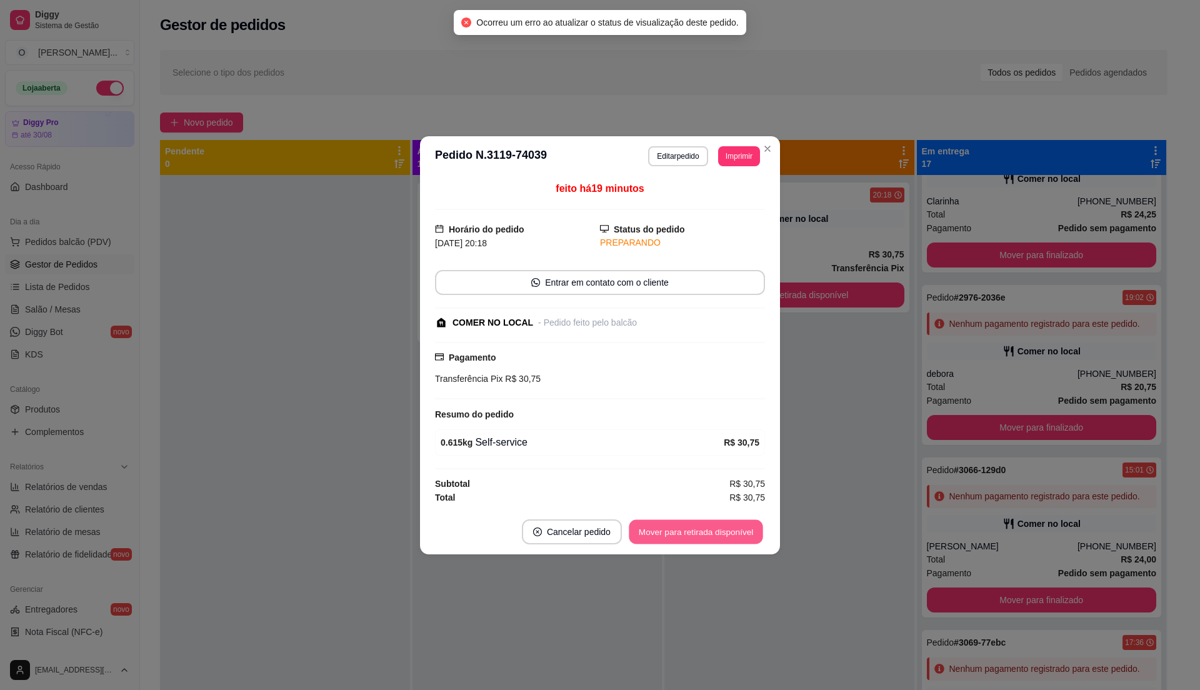
click at [729, 534] on button "Mover para retirada disponível" at bounding box center [696, 531] width 134 height 24
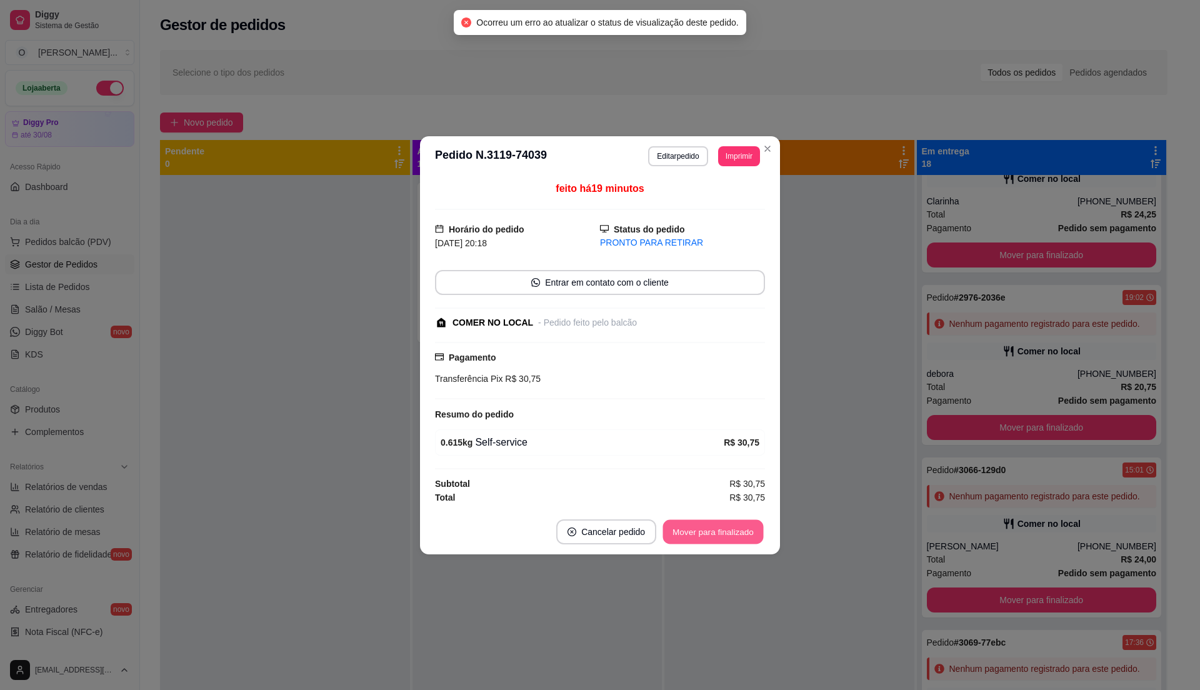
click at [729, 534] on button "Mover para finalizado" at bounding box center [713, 531] width 101 height 24
